Goal: Transaction & Acquisition: Purchase product/service

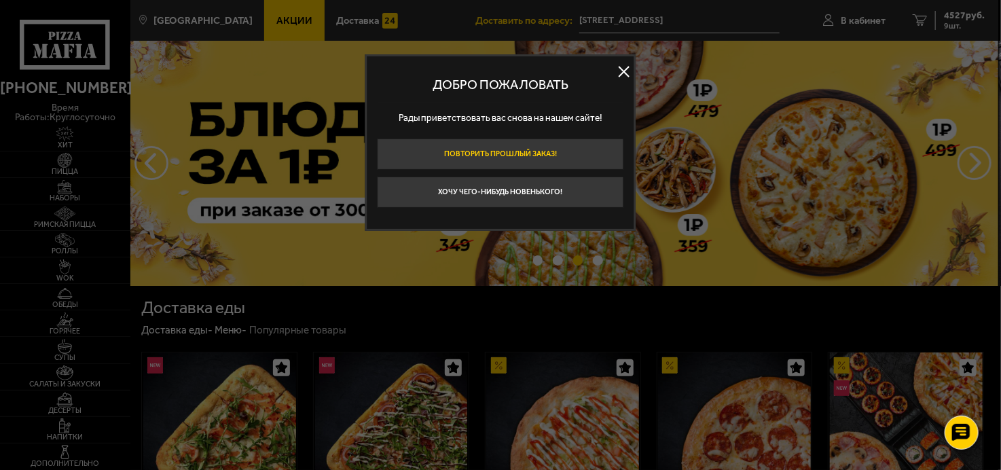
click at [534, 157] on button "Повторить прошлый заказ!" at bounding box center [501, 154] width 247 height 31
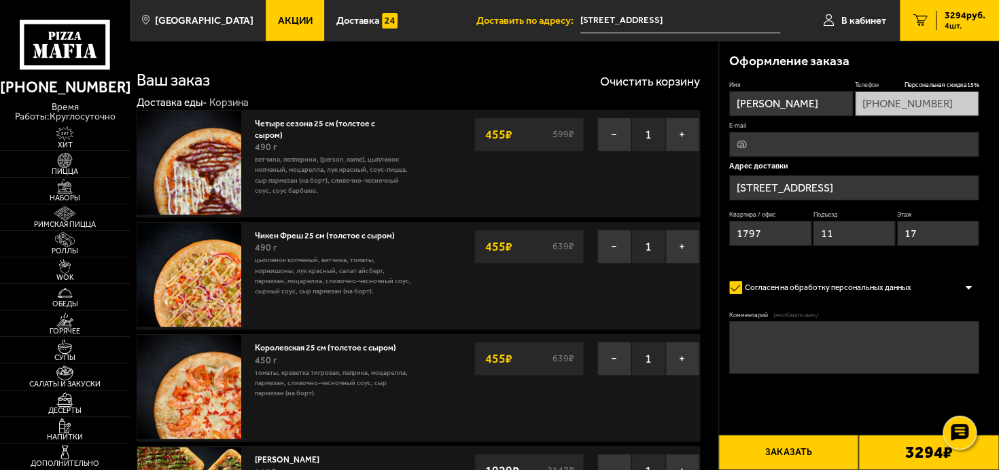
type input "[STREET_ADDRESS]"
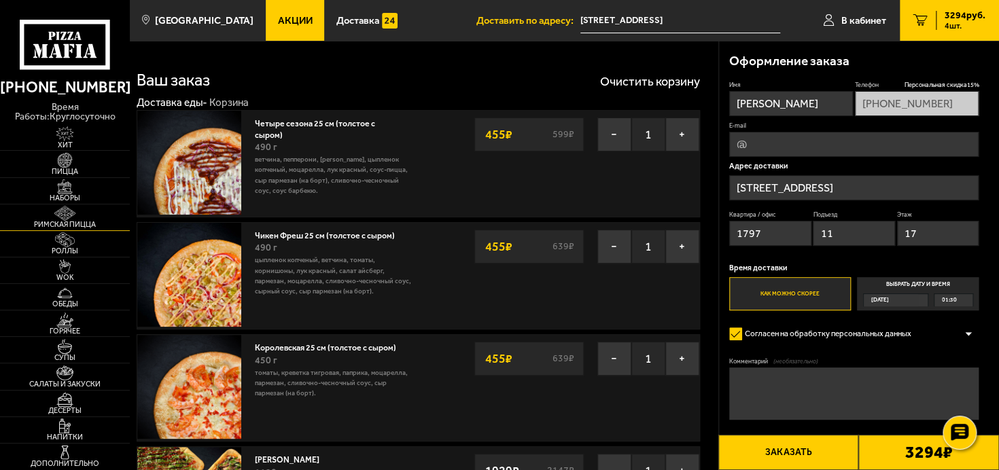
click at [59, 223] on span "Римская пицца" at bounding box center [65, 224] width 130 height 7
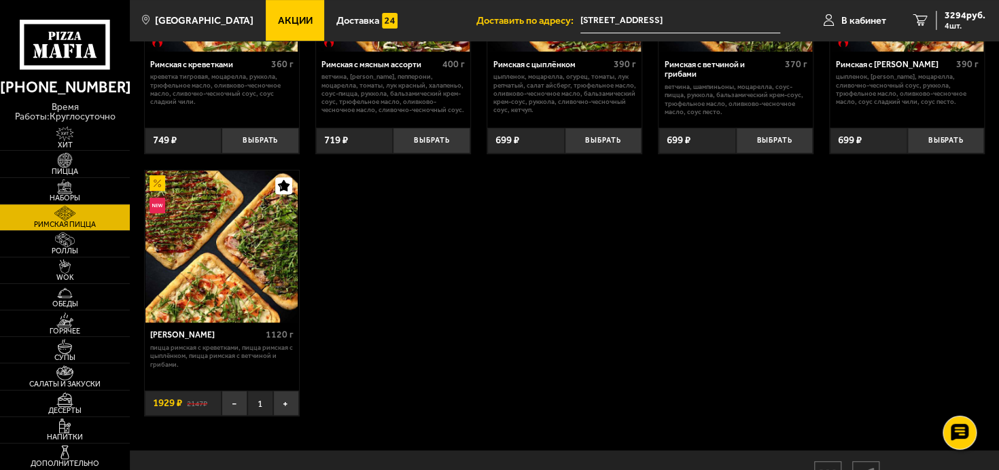
scroll to position [272, 0]
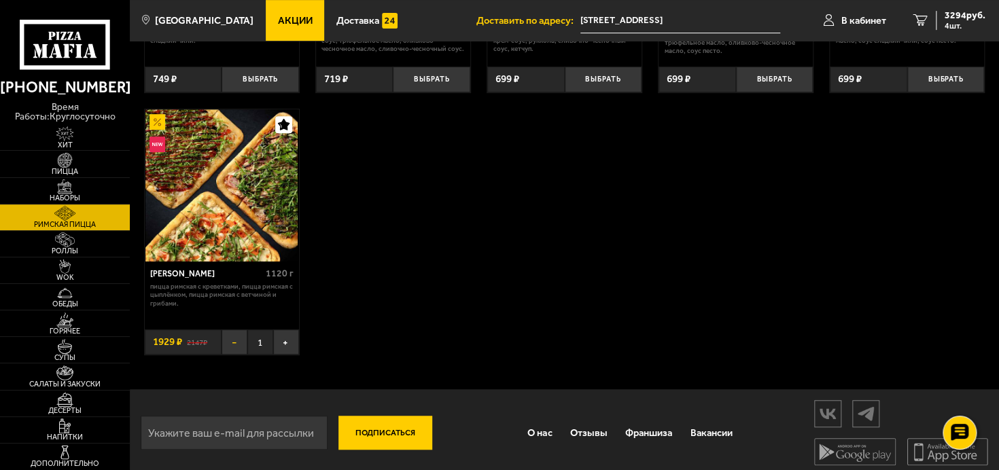
click at [238, 342] on button "−" at bounding box center [234, 342] width 26 height 26
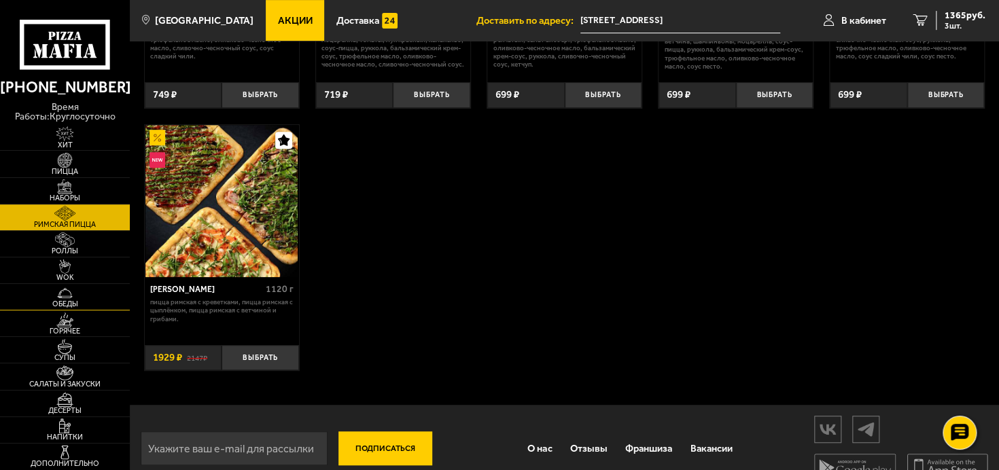
scroll to position [279, 0]
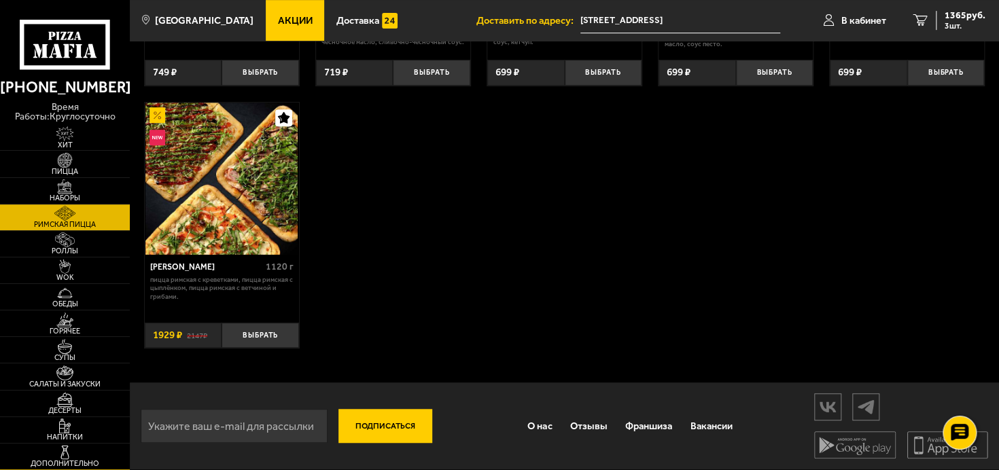
click at [54, 456] on img at bounding box center [65, 452] width 40 height 15
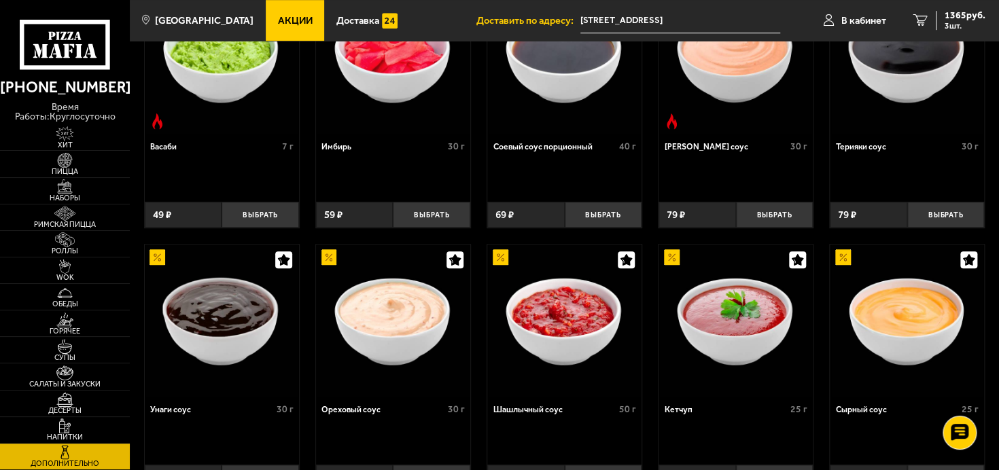
scroll to position [262, 0]
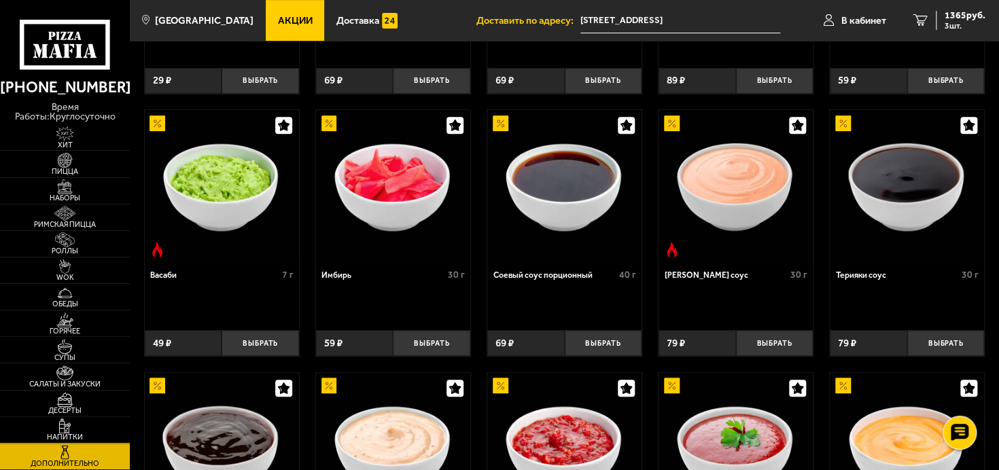
click at [60, 433] on span "Напитки" at bounding box center [65, 436] width 130 height 7
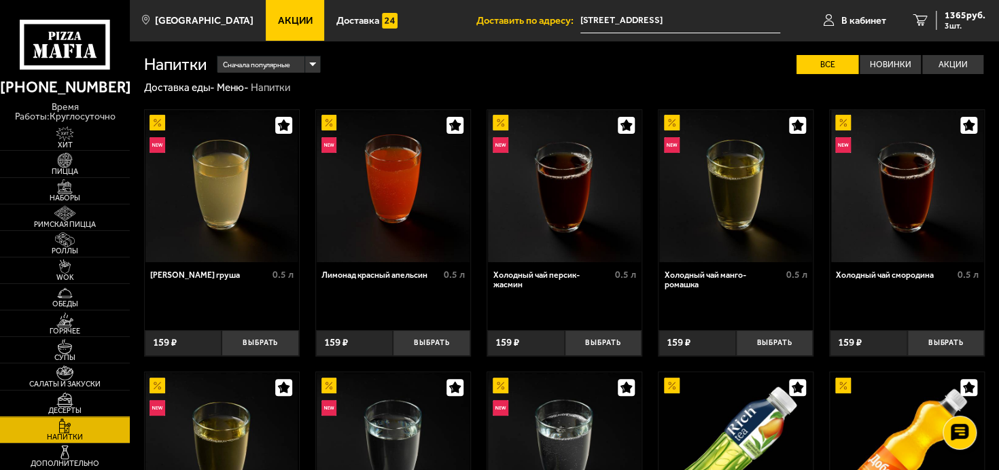
click at [65, 399] on img at bounding box center [65, 399] width 40 height 15
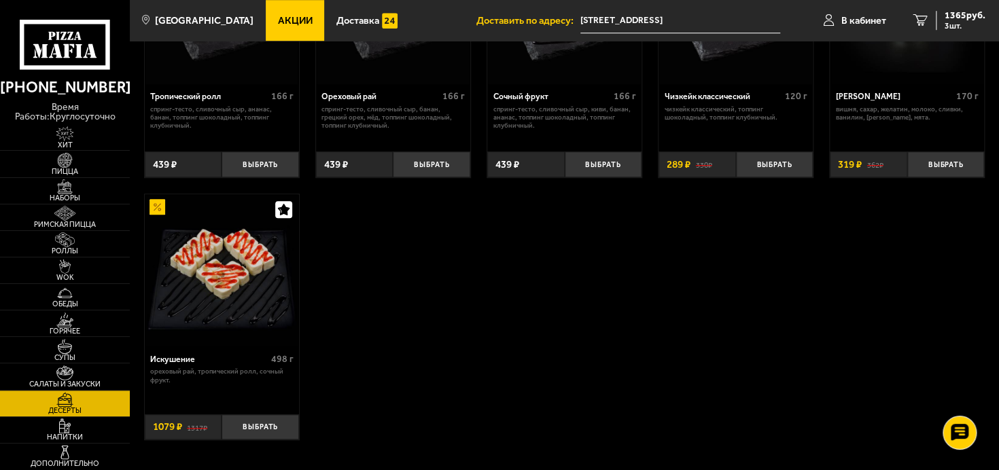
scroll to position [476, 0]
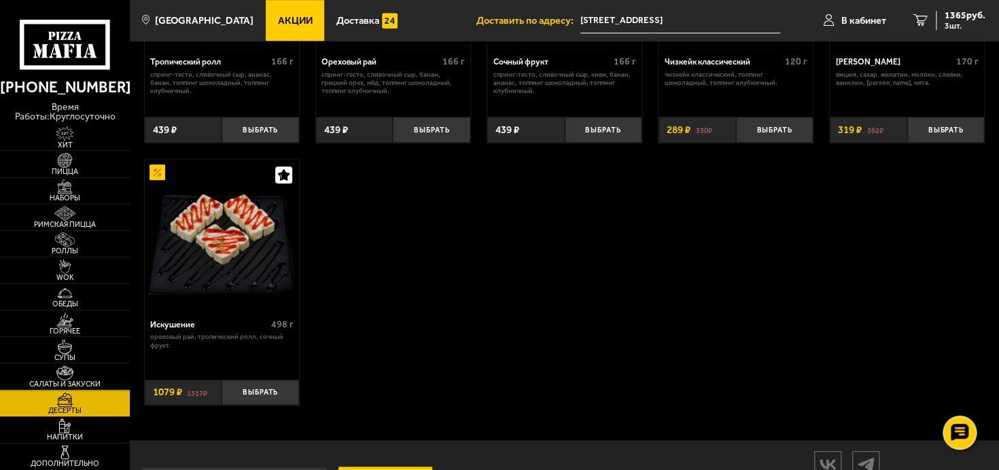
click at [72, 373] on img at bounding box center [65, 372] width 40 height 15
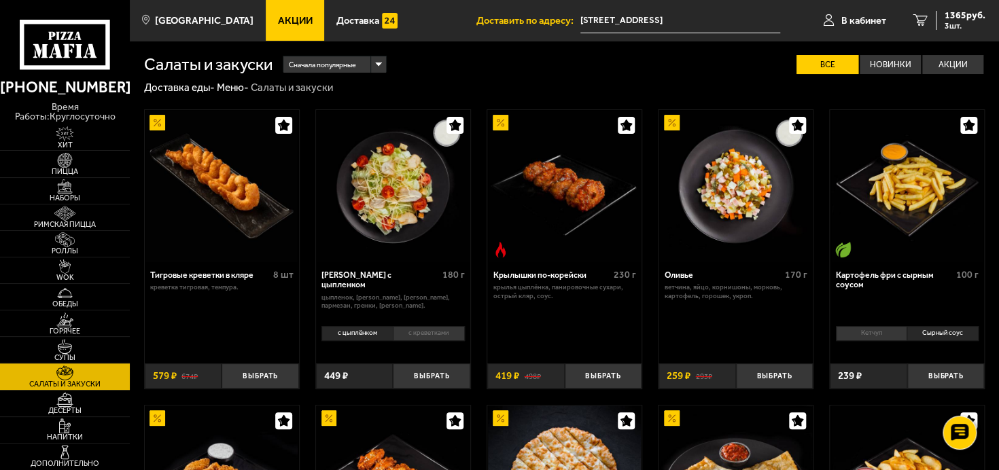
click at [373, 196] on img at bounding box center [393, 186] width 152 height 152
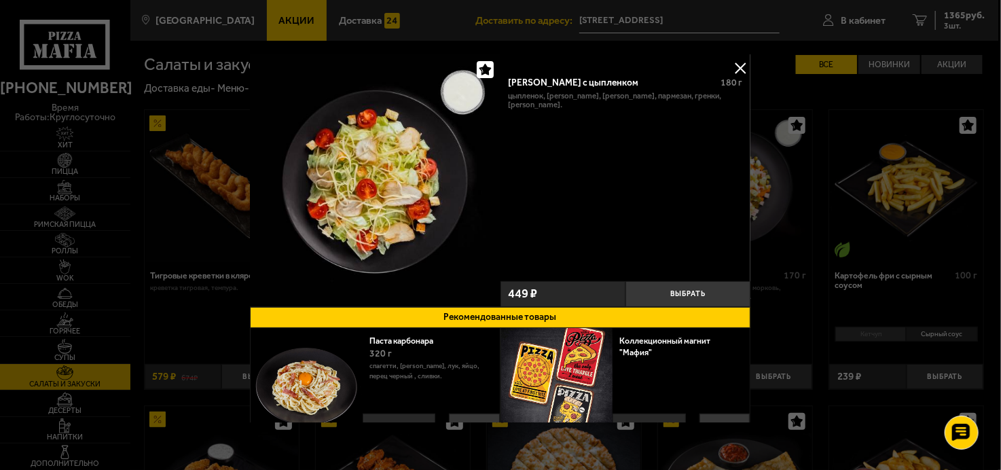
click at [867, 207] on div at bounding box center [500, 235] width 1001 height 470
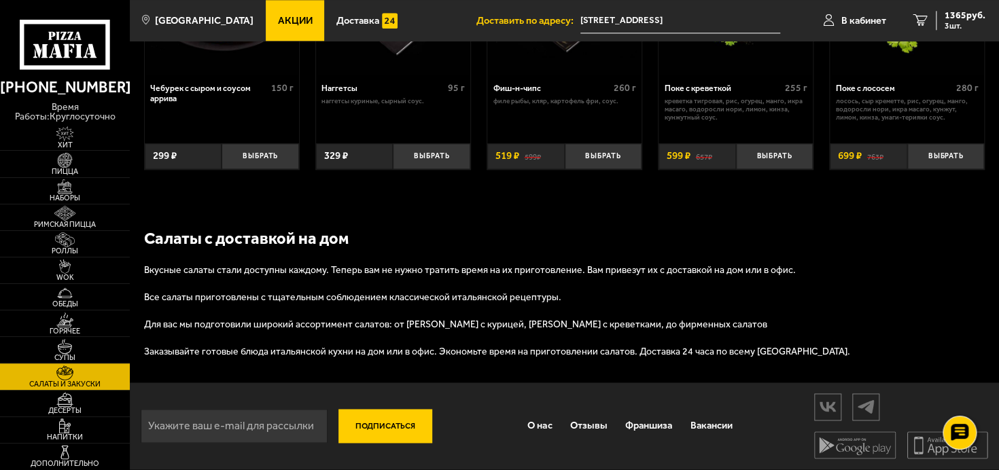
scroll to position [779, 0]
click at [538, 427] on link "О нас" at bounding box center [539, 426] width 42 height 34
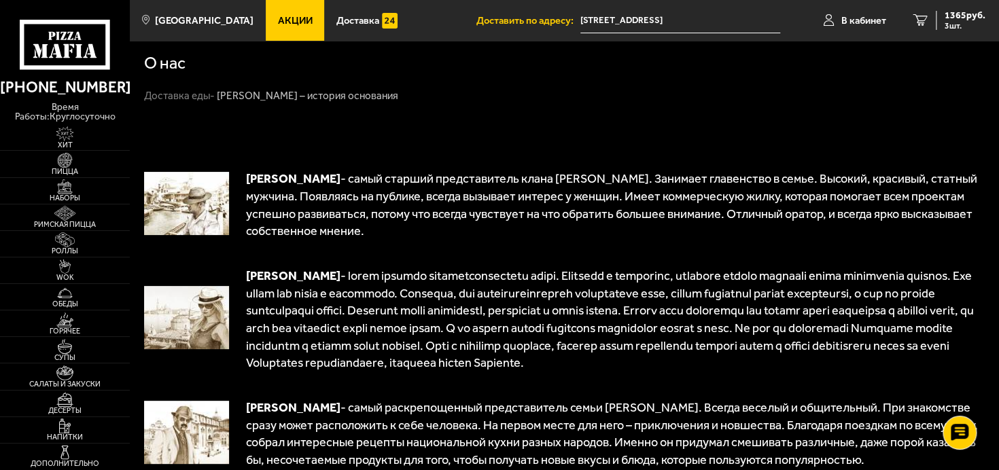
click at [636, 20] on input "[STREET_ADDRESS]" at bounding box center [680, 20] width 200 height 25
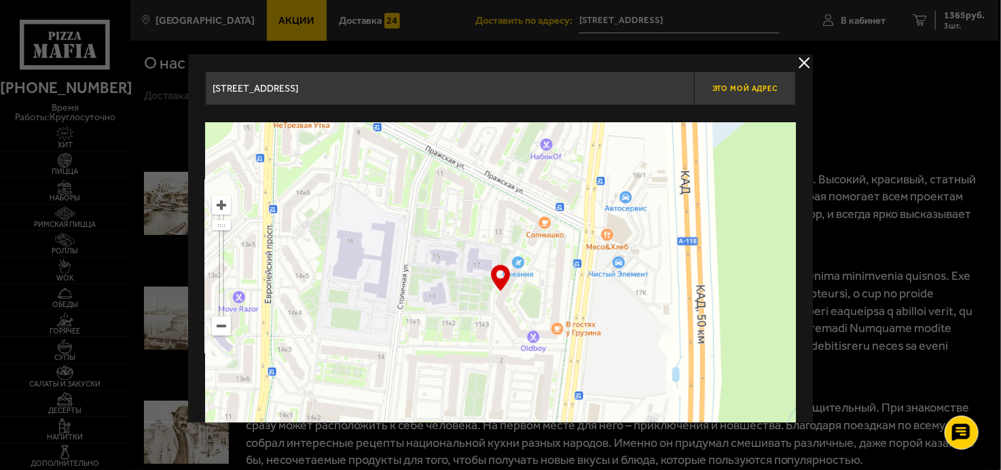
click at [728, 85] on span "Это мой адрес" at bounding box center [745, 88] width 65 height 9
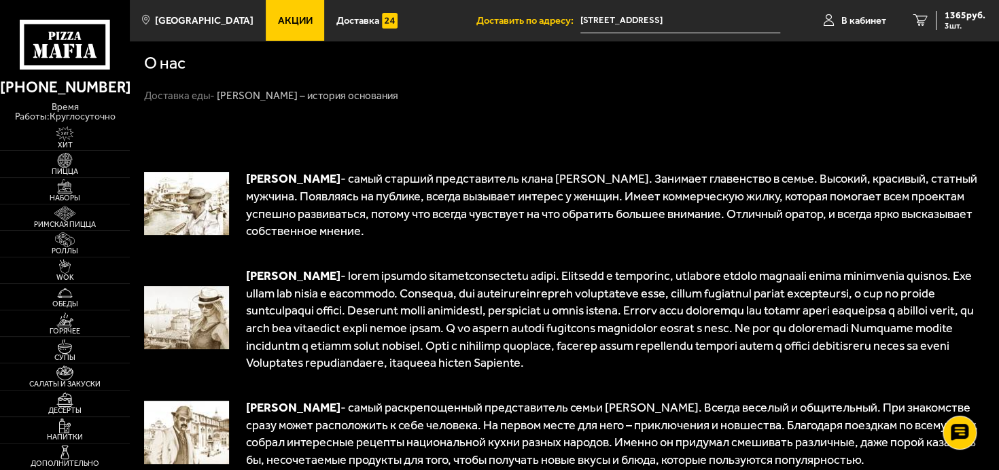
click at [606, 26] on input "[STREET_ADDRESS]" at bounding box center [680, 20] width 200 height 25
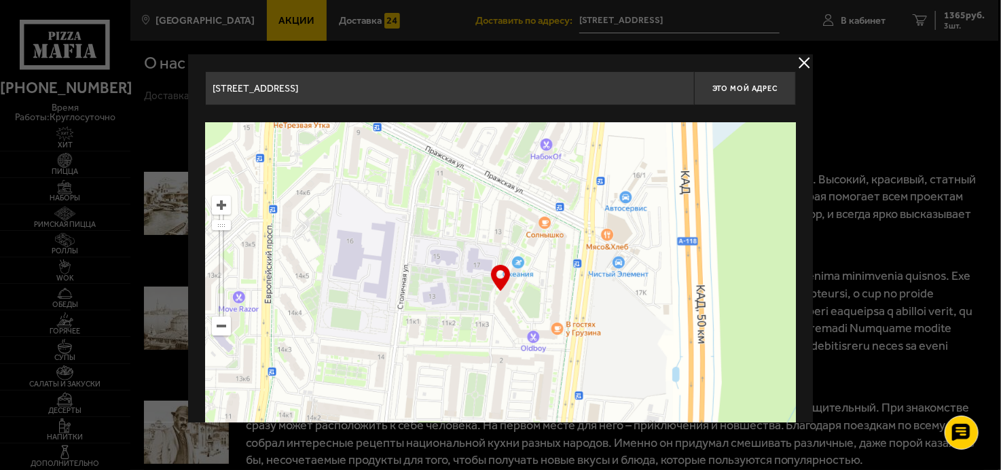
click at [231, 85] on input "[STREET_ADDRESS]" at bounding box center [449, 88] width 489 height 34
click at [726, 86] on span "Это мой адрес" at bounding box center [745, 88] width 65 height 9
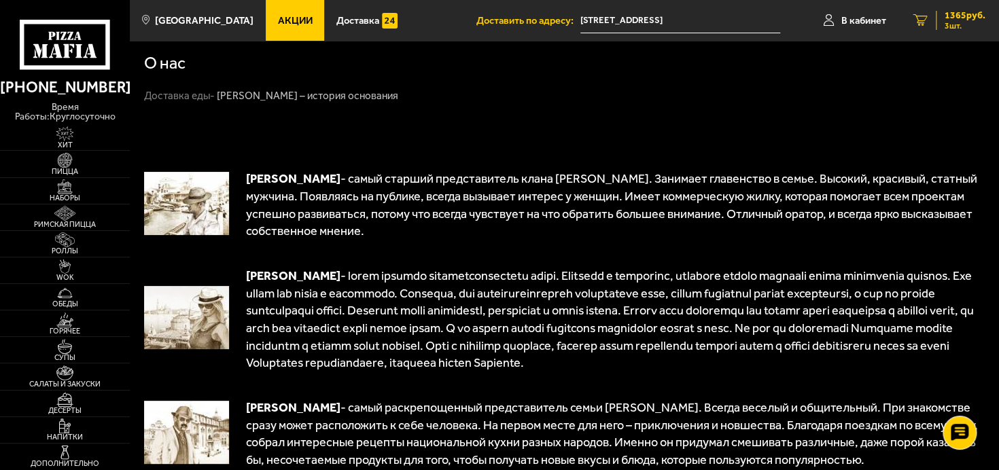
click at [950, 14] on span "1365 руб." at bounding box center [964, 16] width 41 height 10
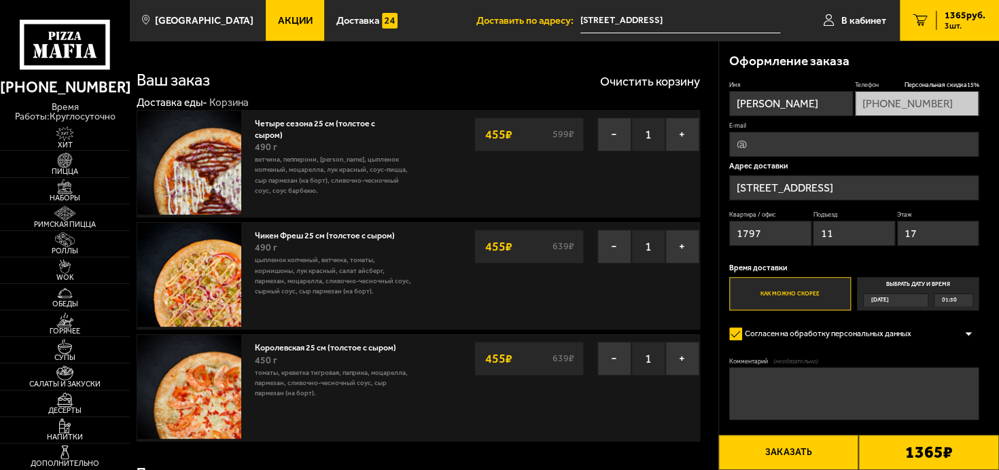
click at [611, 16] on input "[STREET_ADDRESS]" at bounding box center [680, 20] width 200 height 25
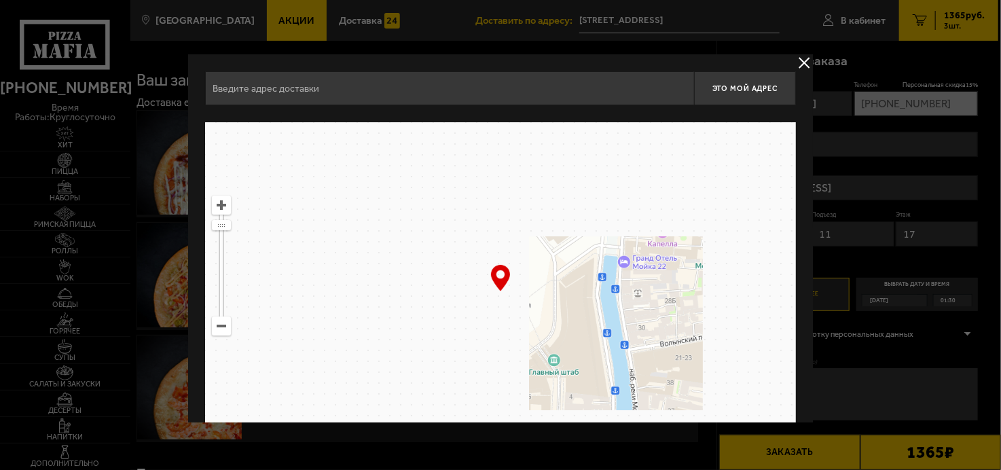
type input "[STREET_ADDRESS]"
click at [611, 16] on div at bounding box center [500, 235] width 1001 height 470
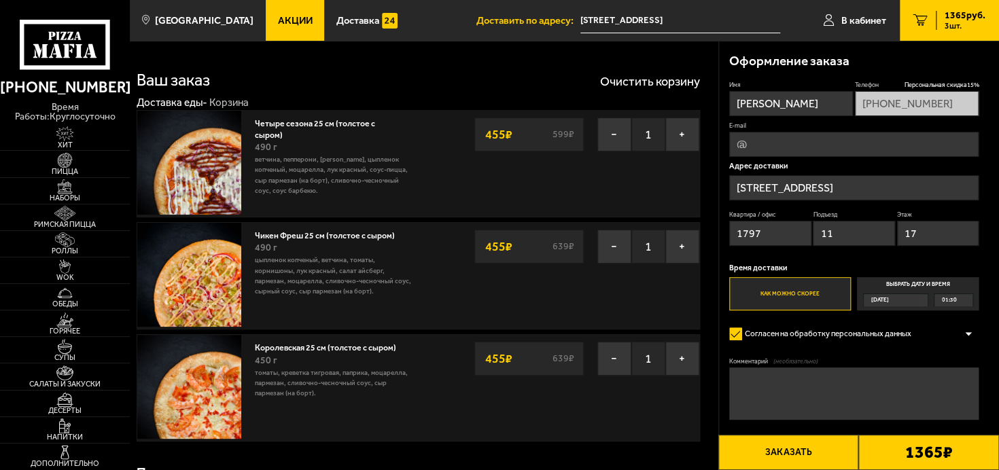
click at [675, 20] on input "[STREET_ADDRESS]" at bounding box center [680, 20] width 200 height 25
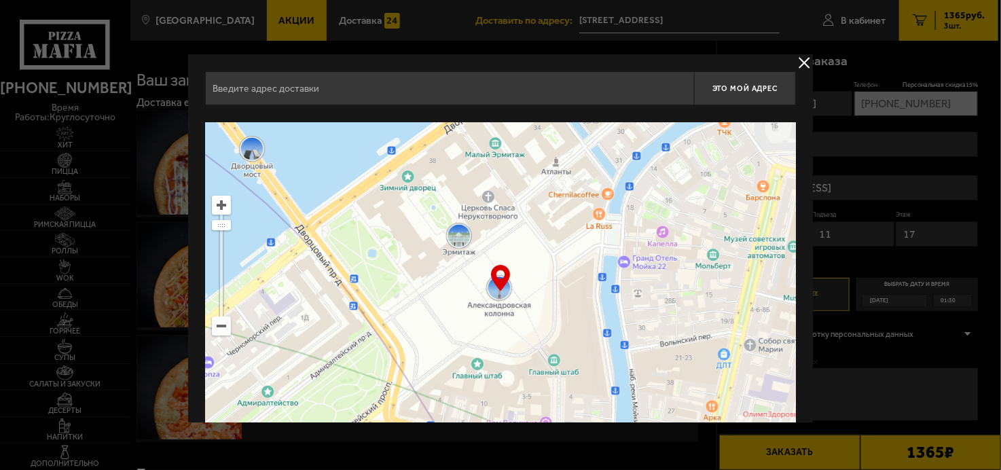
type input "[STREET_ADDRESS]"
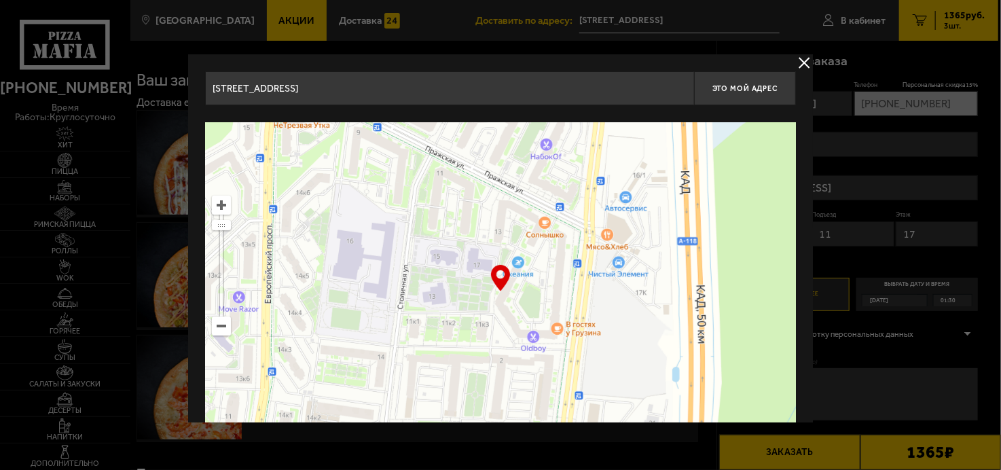
click at [647, 95] on input "[STREET_ADDRESS]" at bounding box center [449, 88] width 489 height 34
click at [645, 88] on input "[STREET_ADDRESS]" at bounding box center [449, 88] width 489 height 34
click at [799, 62] on button "delivery type" at bounding box center [804, 62] width 17 height 17
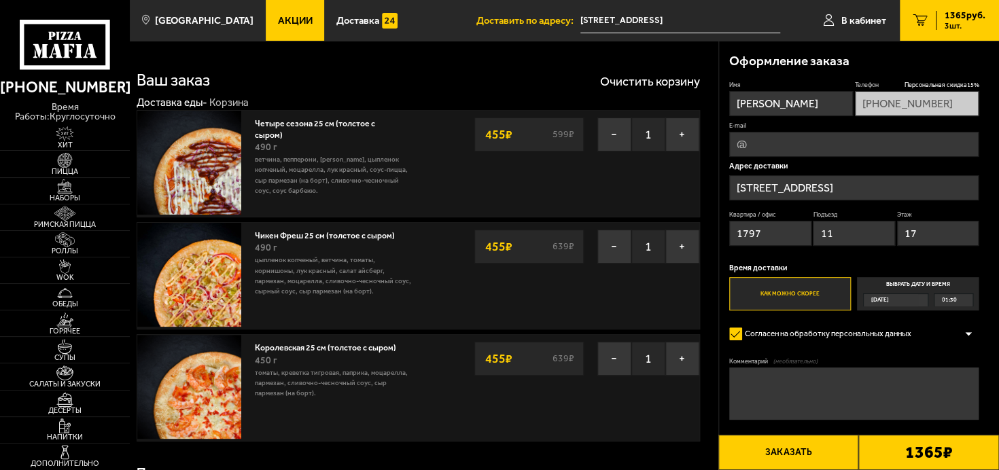
click at [672, 24] on input "[STREET_ADDRESS]" at bounding box center [680, 20] width 200 height 25
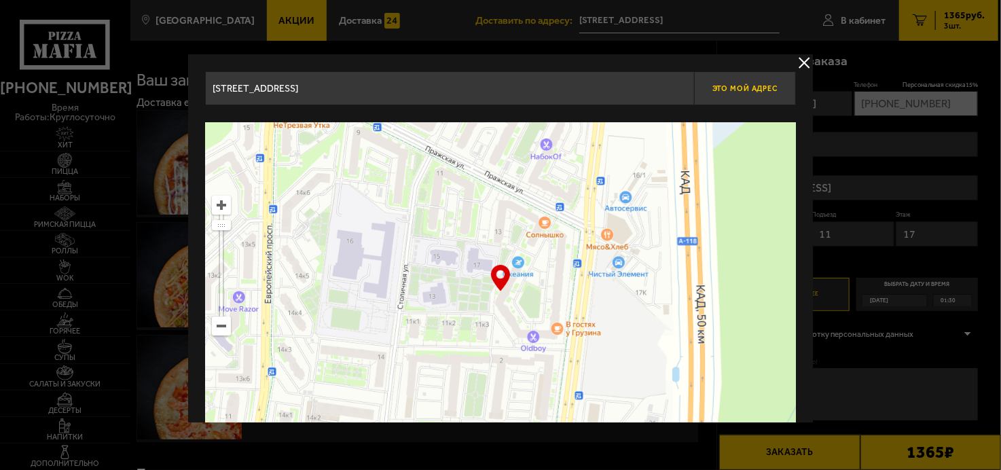
click at [745, 89] on span "Это мой адрес" at bounding box center [745, 88] width 65 height 9
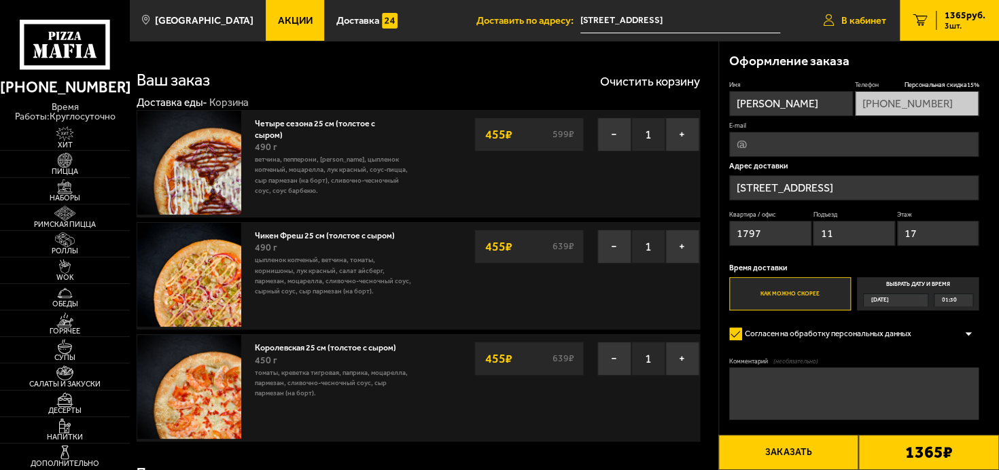
click at [874, 21] on span "В кабинет" at bounding box center [863, 21] width 45 height 10
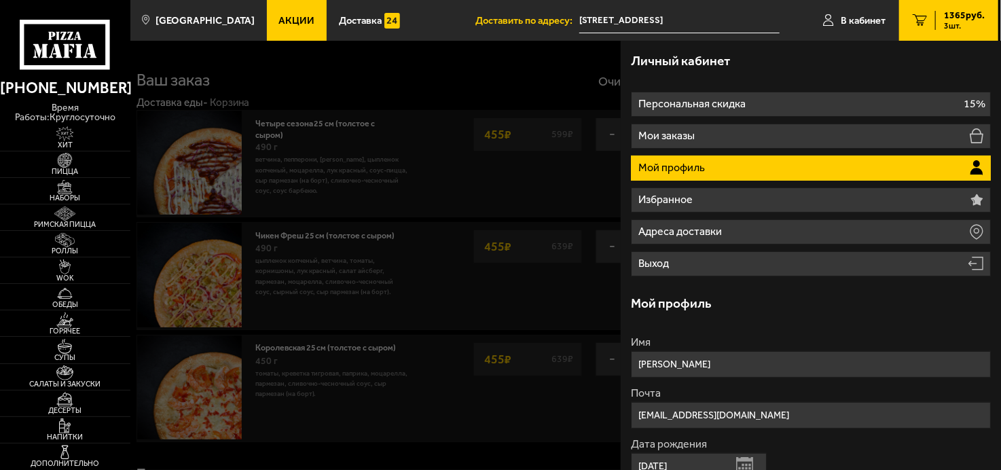
type input "[STREET_ADDRESS]"
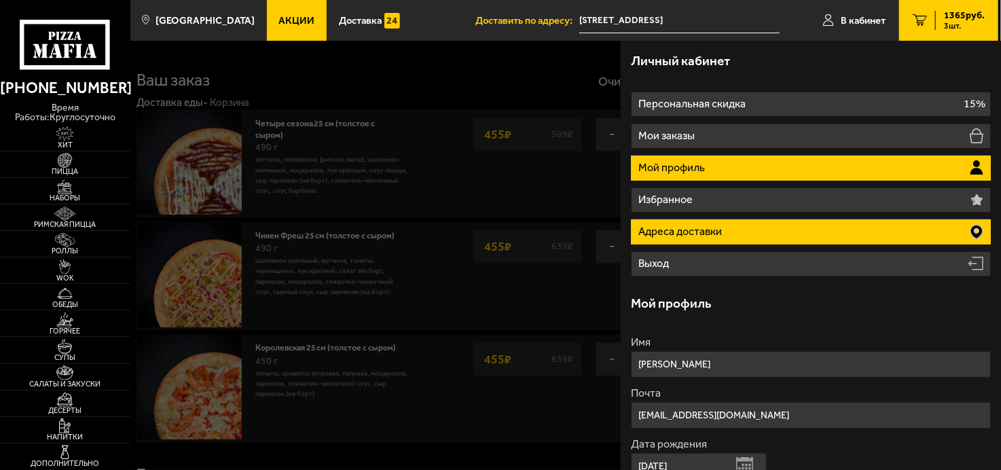
click at [690, 230] on p "Адреса доставки" at bounding box center [682, 231] width 86 height 11
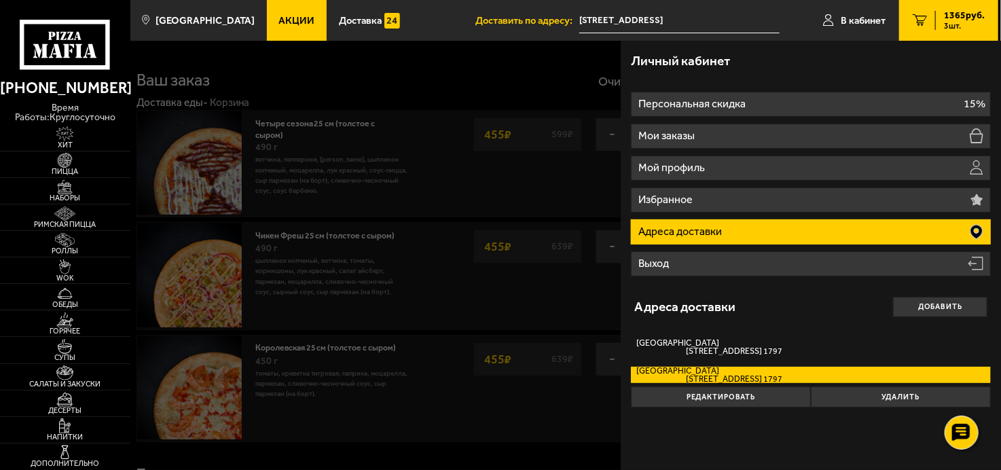
click at [718, 376] on span "Пражская улица, дом 15 кв. 1797" at bounding box center [710, 379] width 146 height 8
click at [0, 0] on input "Ленинградская область Пражская улица, дом 15 кв. 1797" at bounding box center [0, 0] width 0 height 0
click at [715, 374] on label "Ленинградская область Пражская улица, дом 15 кв. 1797" at bounding box center [810, 375] width 359 height 17
click at [0, 0] on input "Ленинградская область Пражская улица, дом 15 кв. 1797" at bounding box center [0, 0] width 0 height 0
click at [715, 374] on label "Ленинградская область Пражская улица, дом 15 кв. 1797" at bounding box center [810, 375] width 359 height 17
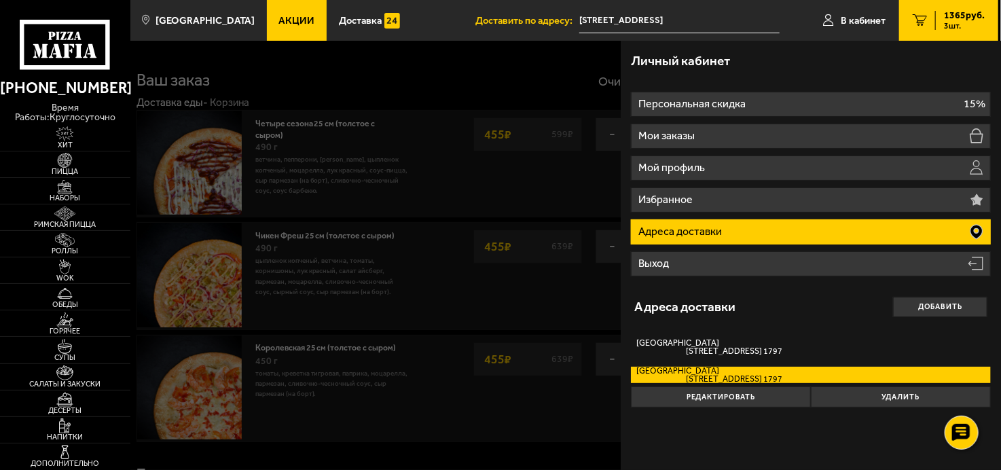
click at [0, 0] on input "Ленинградская область Пражская улица, дом 15 кв. 1797" at bounding box center [0, 0] width 0 height 0
click at [715, 374] on label "Ленинградская область Пражская улица, дом 15 кв. 1797" at bounding box center [810, 375] width 359 height 17
click at [0, 0] on input "Ленинградская область Пражская улица, дом 15 кв. 1797" at bounding box center [0, 0] width 0 height 0
drag, startPoint x: 715, startPoint y: 374, endPoint x: 603, endPoint y: 350, distance: 115.4
click at [713, 374] on label "Ленинградская область Пражская улица, дом 15 кв. 1797" at bounding box center [810, 375] width 359 height 17
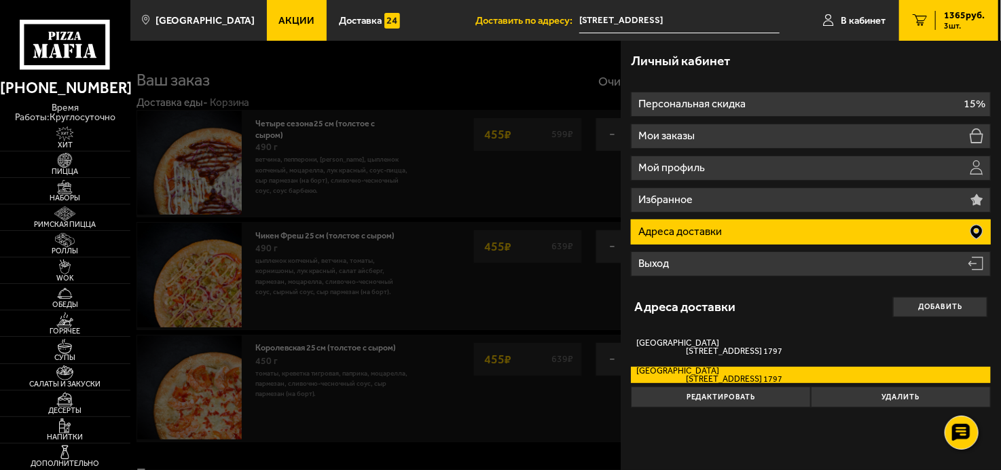
click at [0, 0] on input "Ленинградская область Пражская улица, дом 15 кв. 1797" at bounding box center [0, 0] width 0 height 0
click at [581, 317] on div at bounding box center [630, 276] width 1001 height 470
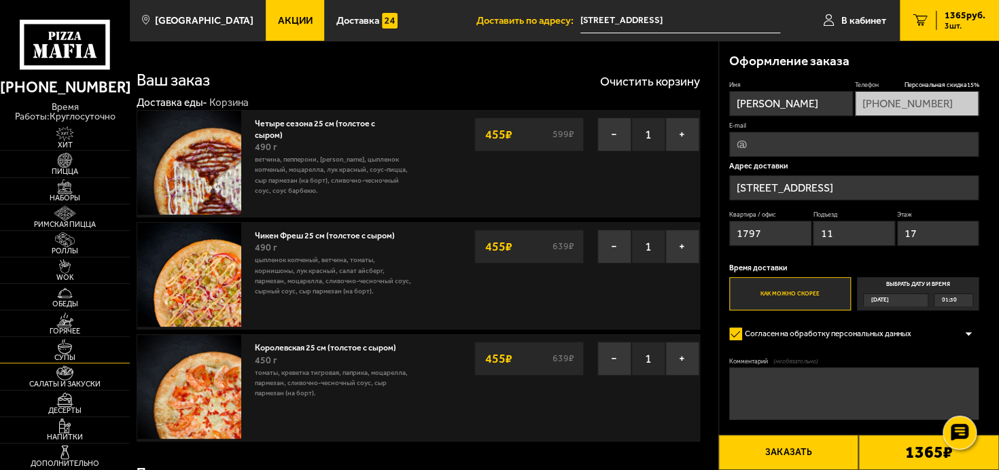
click at [60, 344] on img at bounding box center [65, 346] width 40 height 15
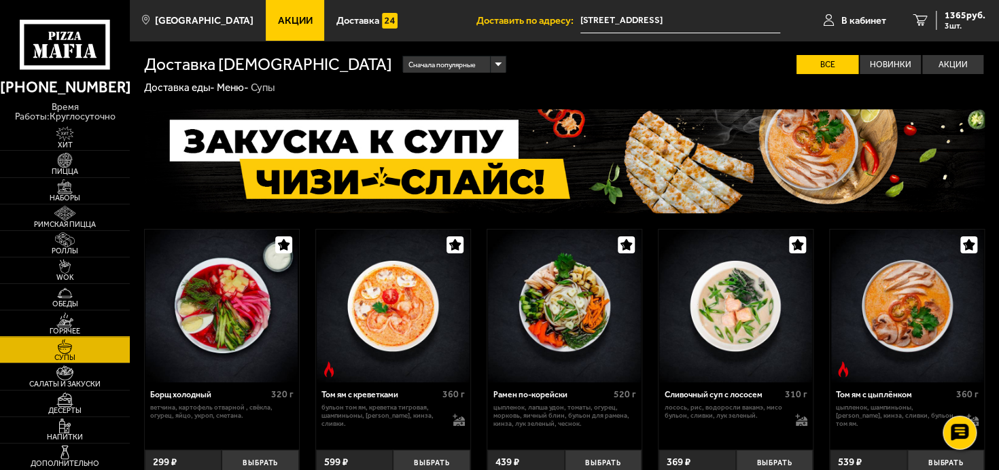
click at [62, 328] on span "Горячее" at bounding box center [65, 330] width 130 height 7
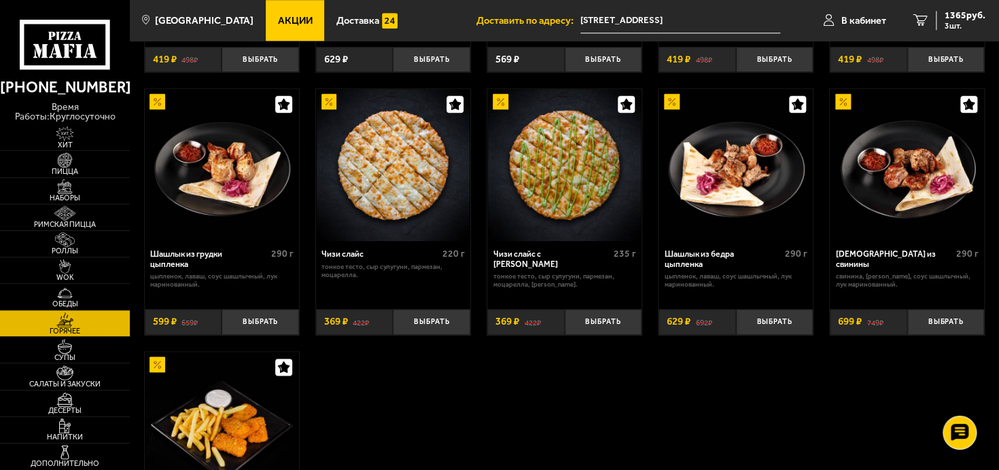
scroll to position [679, 0]
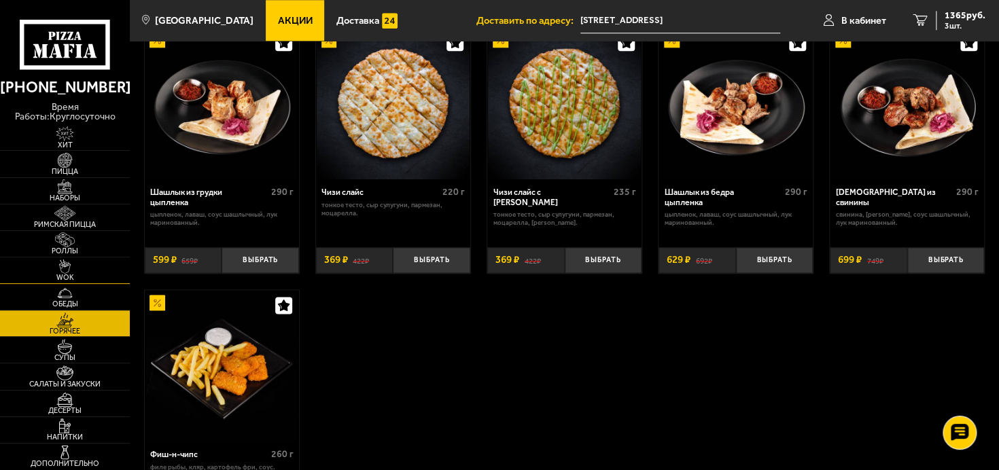
click at [56, 276] on span "WOK" at bounding box center [65, 277] width 130 height 7
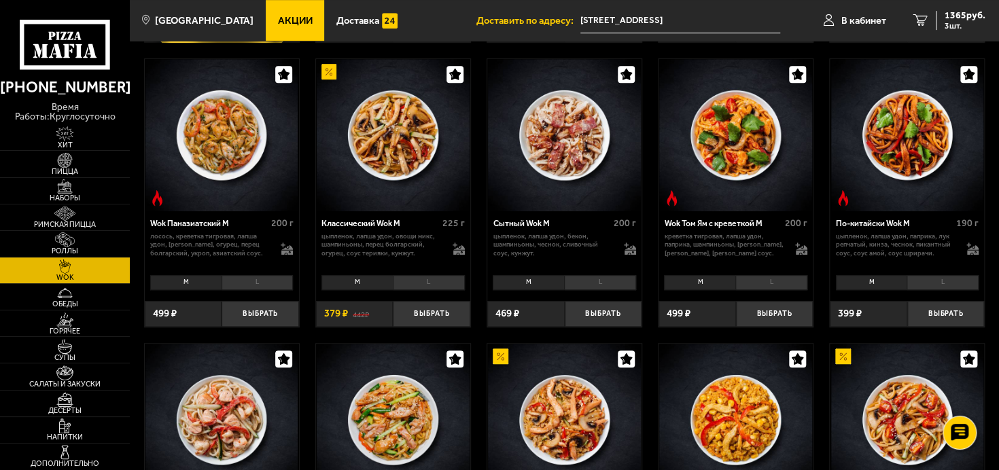
scroll to position [611, 0]
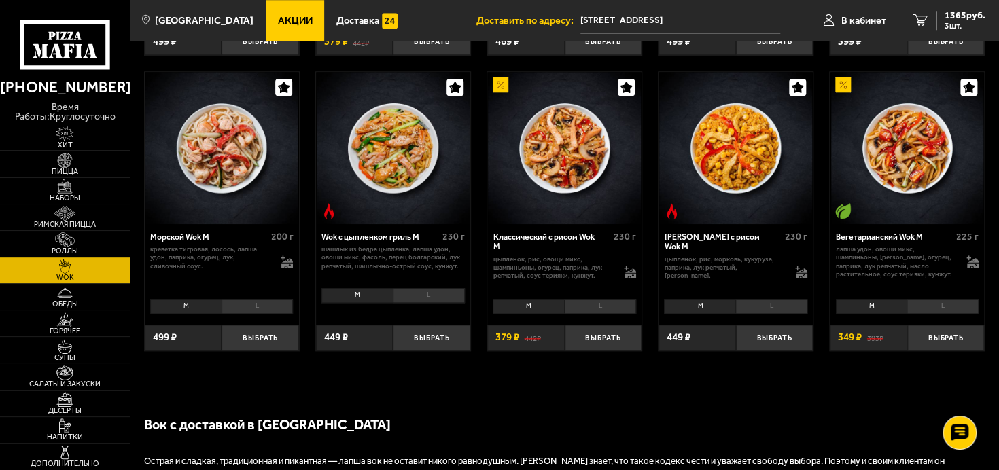
click at [63, 247] on span "Роллы" at bounding box center [65, 250] width 130 height 7
